Goal: Check status

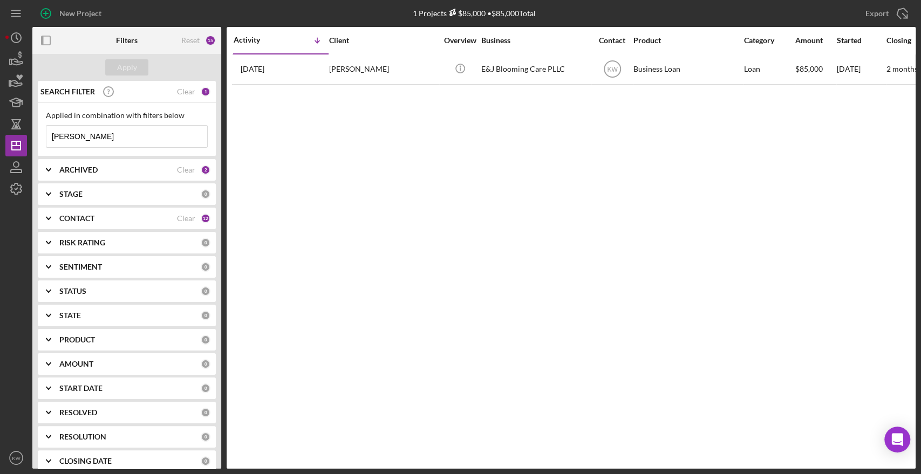
drag, startPoint x: 114, startPoint y: 137, endPoint x: 36, endPoint y: 138, distance: 77.7
click at [38, 139] on div "Applied in combination with filters below [PERSON_NAME] Icon/Menu Close" at bounding box center [127, 129] width 178 height 53
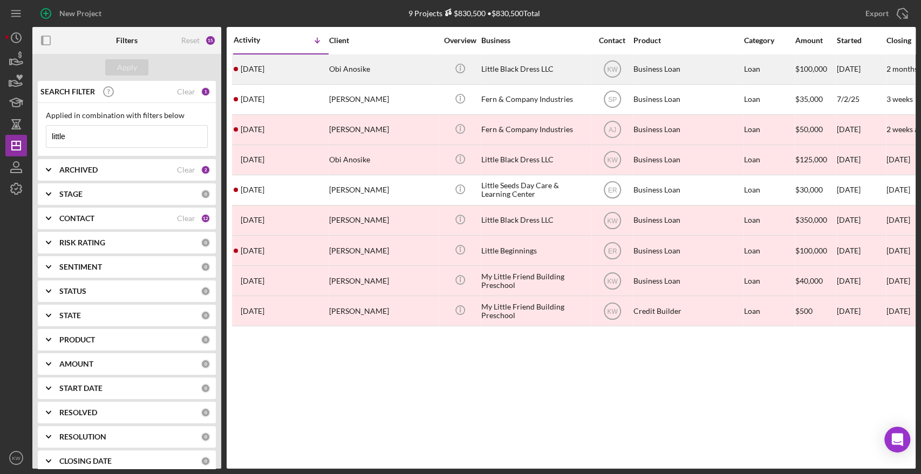
type input "little"
click at [526, 65] on div "Little Black Dress LLC" at bounding box center [535, 69] width 108 height 29
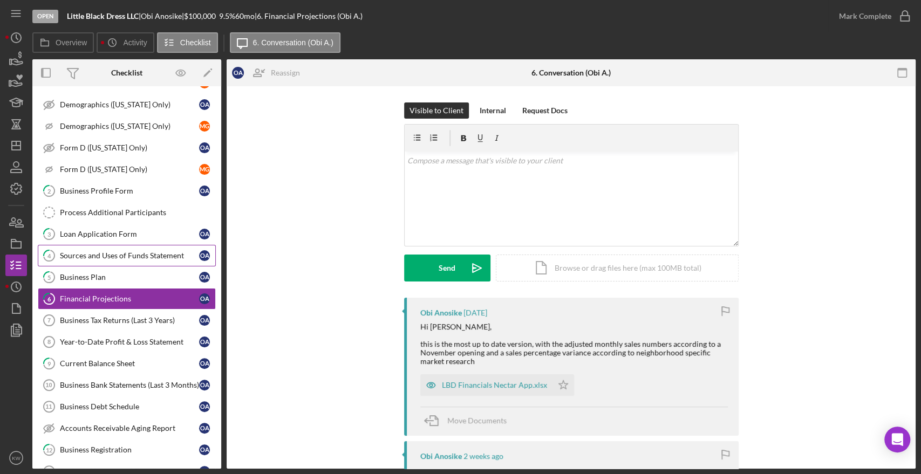
scroll to position [128, 0]
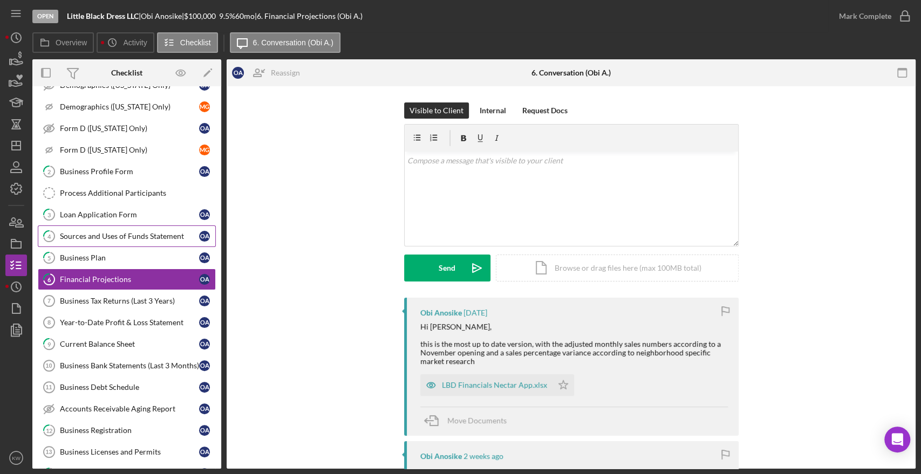
click at [106, 232] on div "Sources and Uses of Funds Statement" at bounding box center [129, 236] width 139 height 9
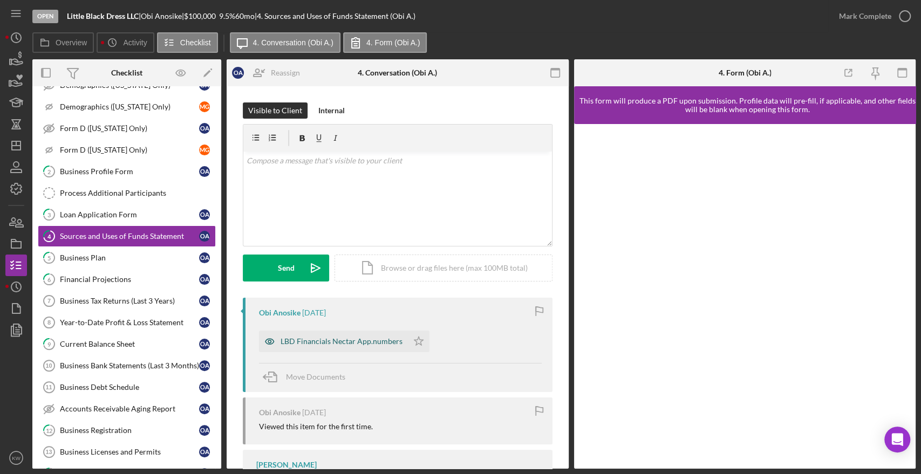
click at [289, 339] on div "LBD Financials Nectar App.numbers" at bounding box center [341, 341] width 122 height 9
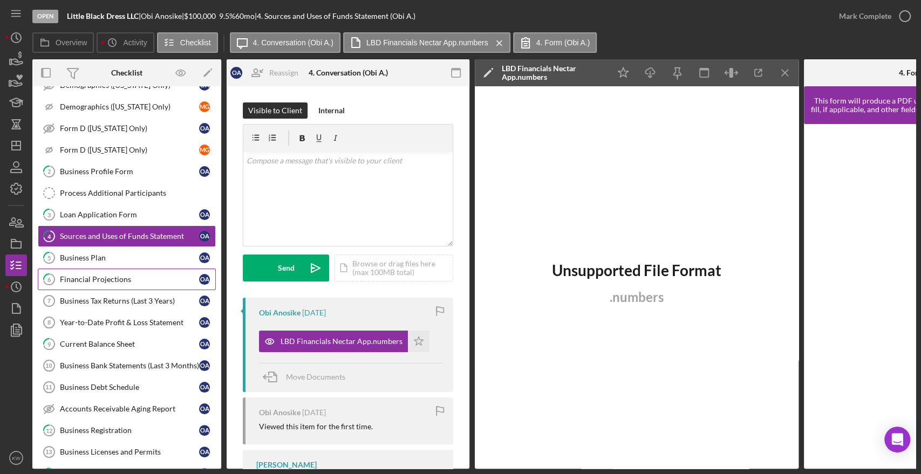
click at [71, 275] on div "Financial Projections" at bounding box center [129, 279] width 139 height 9
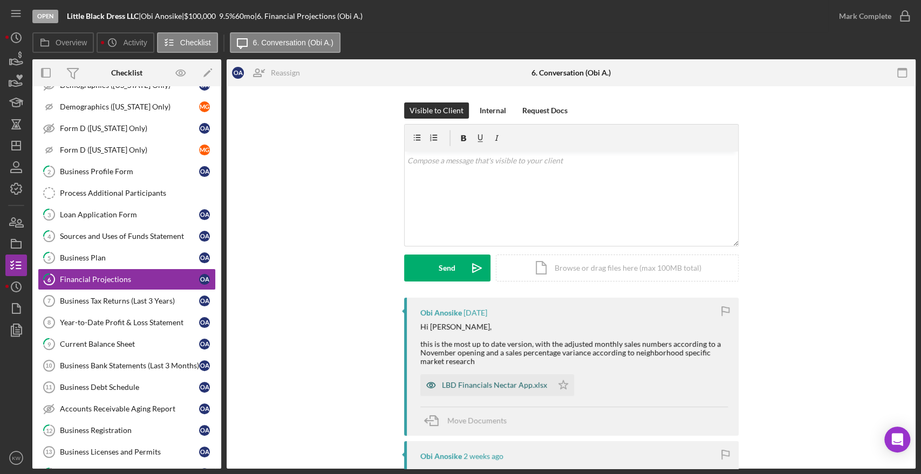
click at [493, 381] on div "LBD Financials Nectar App.xlsx" at bounding box center [494, 385] width 105 height 9
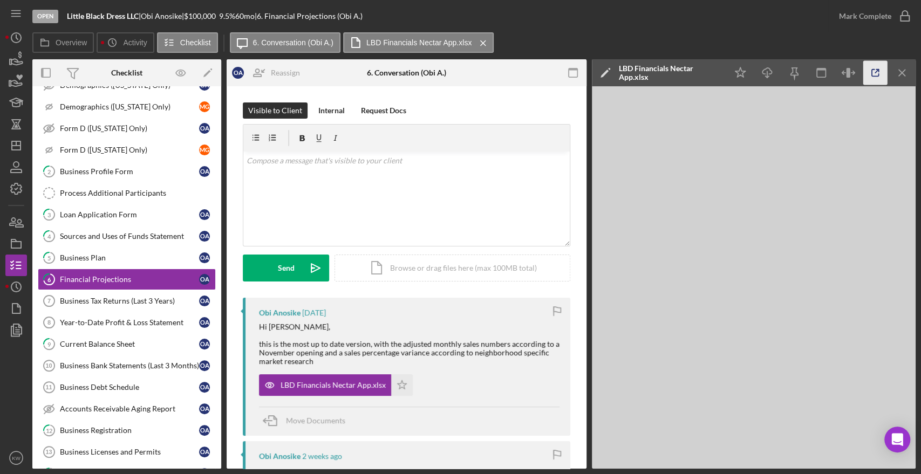
click at [877, 74] on icon "button" at bounding box center [875, 73] width 7 height 7
